Goal: Information Seeking & Learning: Learn about a topic

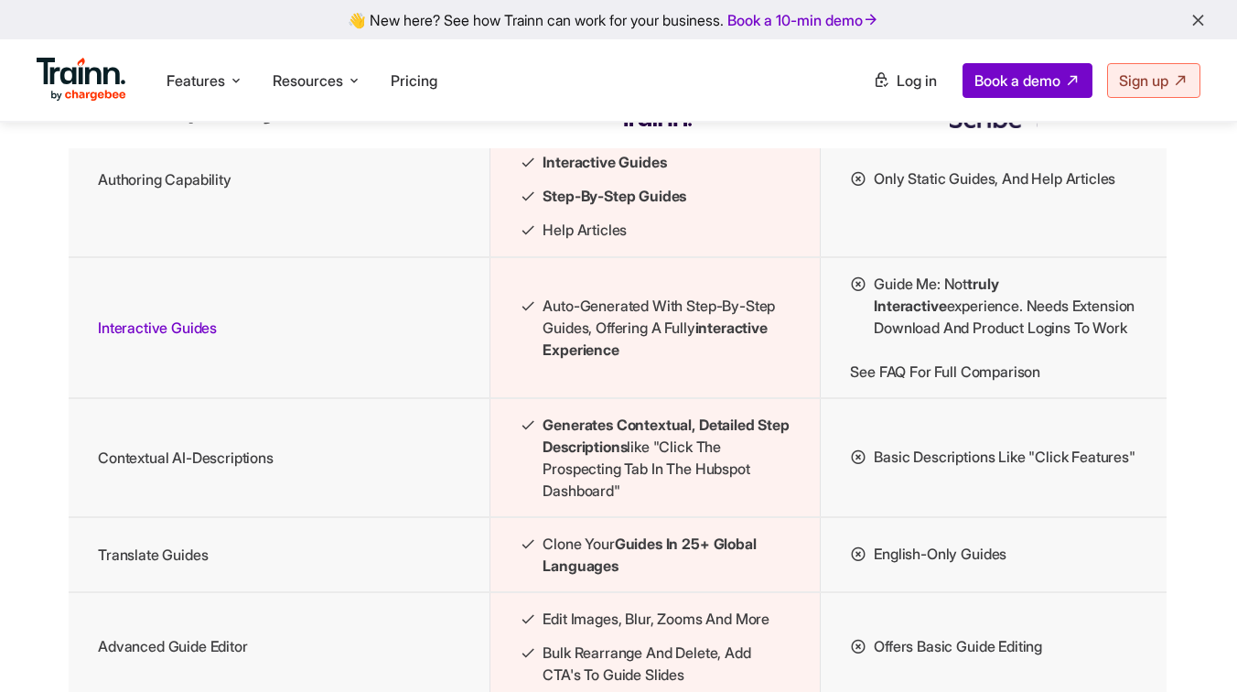
scroll to position [2055, 1]
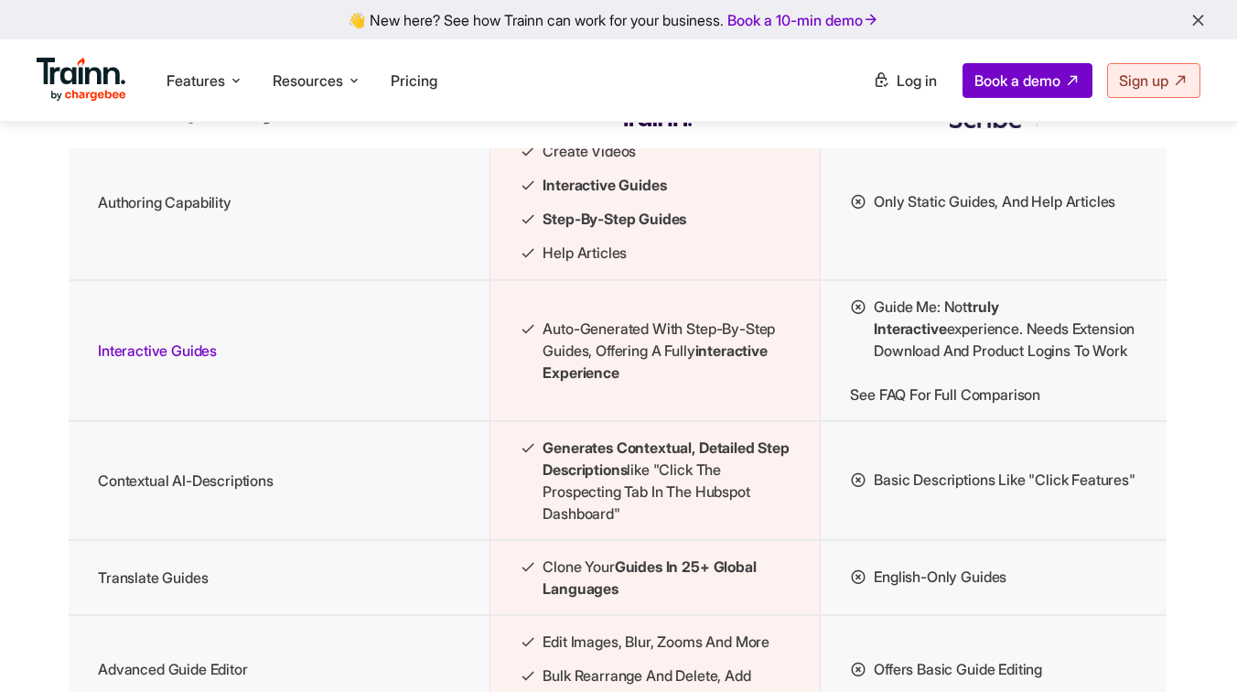
drag, startPoint x: 557, startPoint y: 382, endPoint x: 768, endPoint y: 377, distance: 210.5
click at [768, 377] on span "Auto-generated with step-by-step guides, offering a fully interactive experience" at bounding box center [667, 351] width 248 height 66
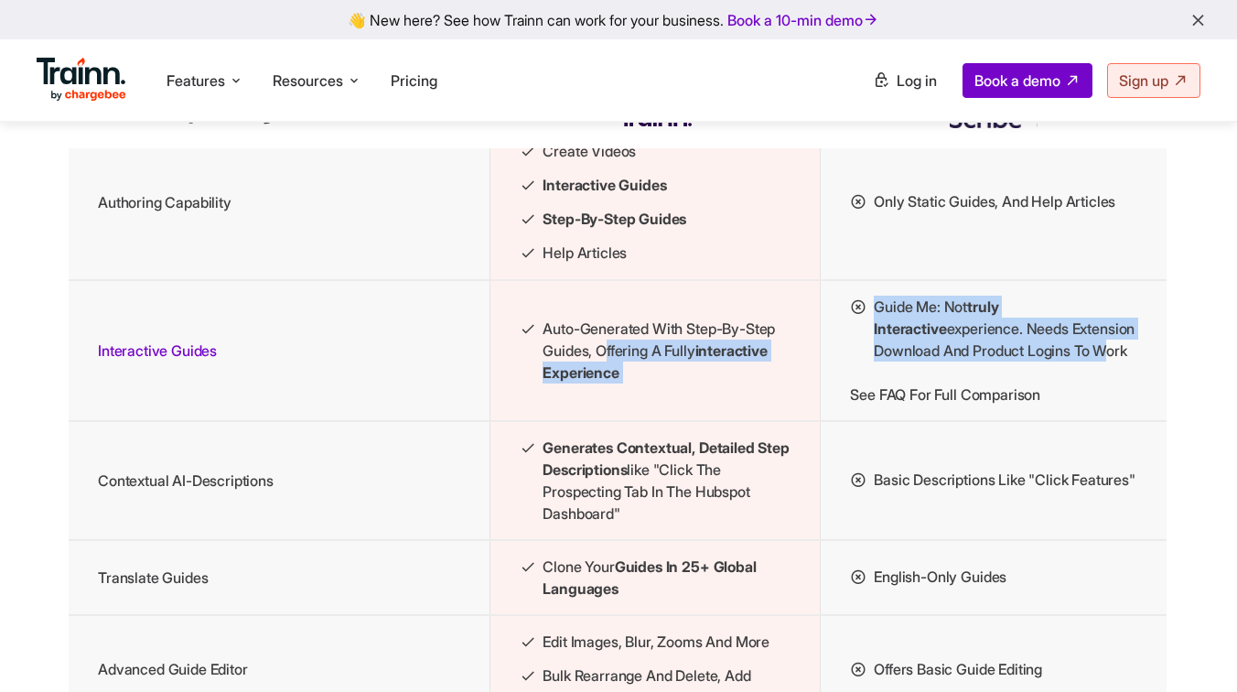
drag, startPoint x: 608, startPoint y: 404, endPoint x: 828, endPoint y: 404, distance: 220.5
click at [828, 404] on tr "Interactive Guides Auto-generated with step-by-step guides, offering a fully in…" at bounding box center [618, 350] width 1098 height 141
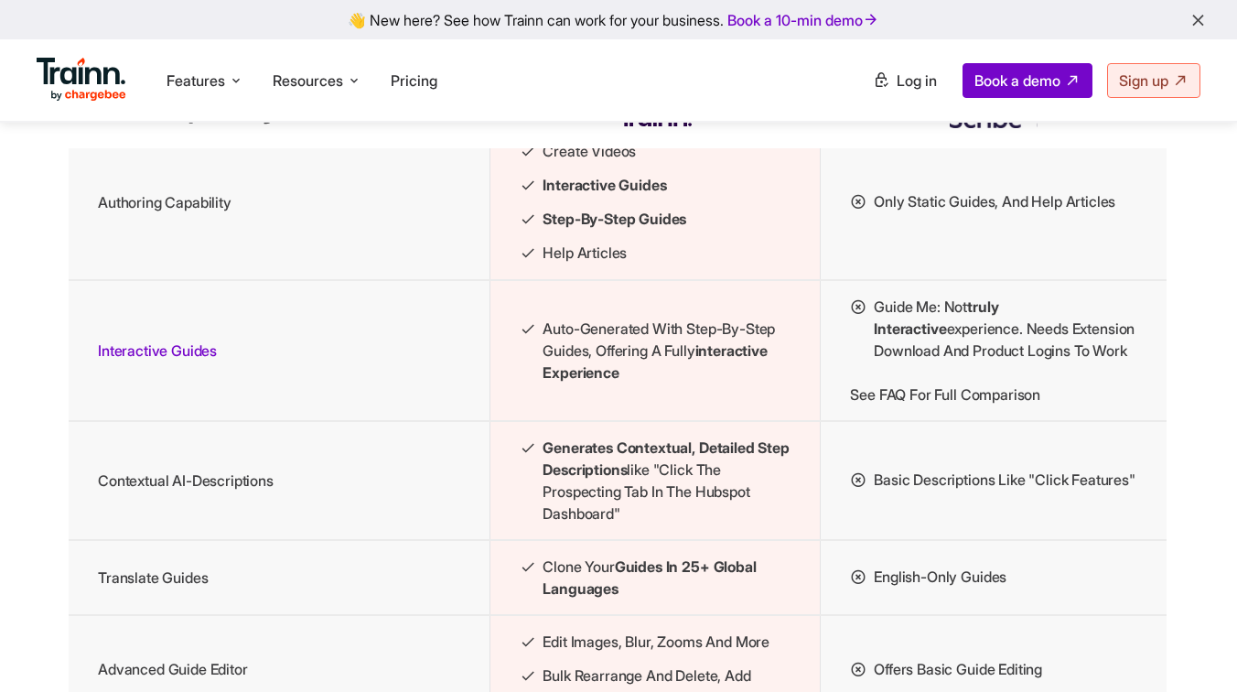
click at [688, 524] on span "Generates contextual, detailed step descriptions like "Click the prospecting ta…" at bounding box center [667, 480] width 248 height 88
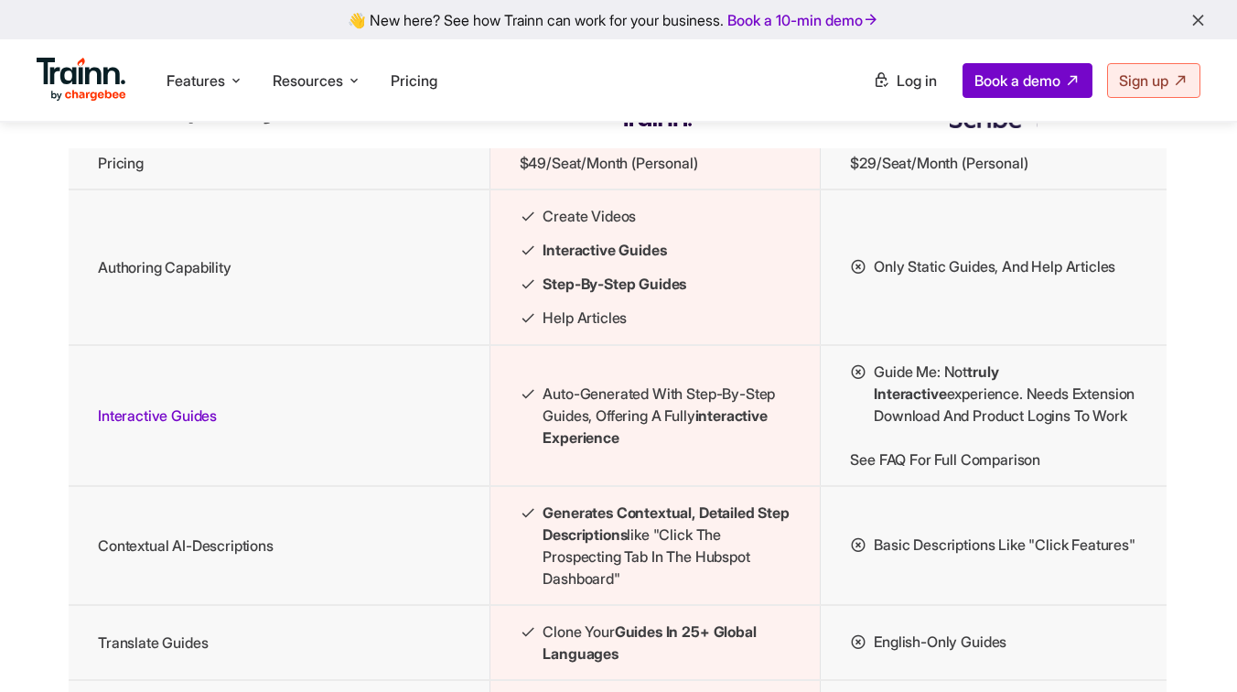
scroll to position [2054, 1]
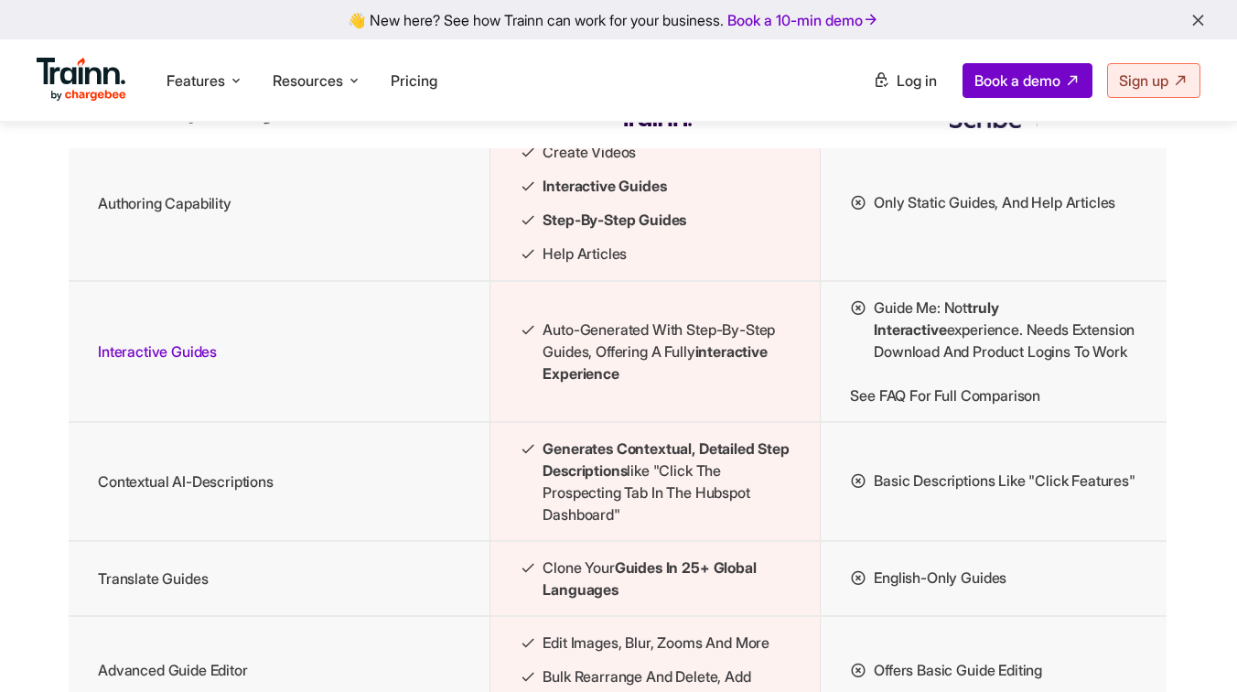
drag, startPoint x: 549, startPoint y: 378, endPoint x: 666, endPoint y: 460, distance: 143.2
click at [666, 422] on td "Auto-generated with step-by-step guides, offering a fully interactive experience" at bounding box center [655, 351] width 331 height 141
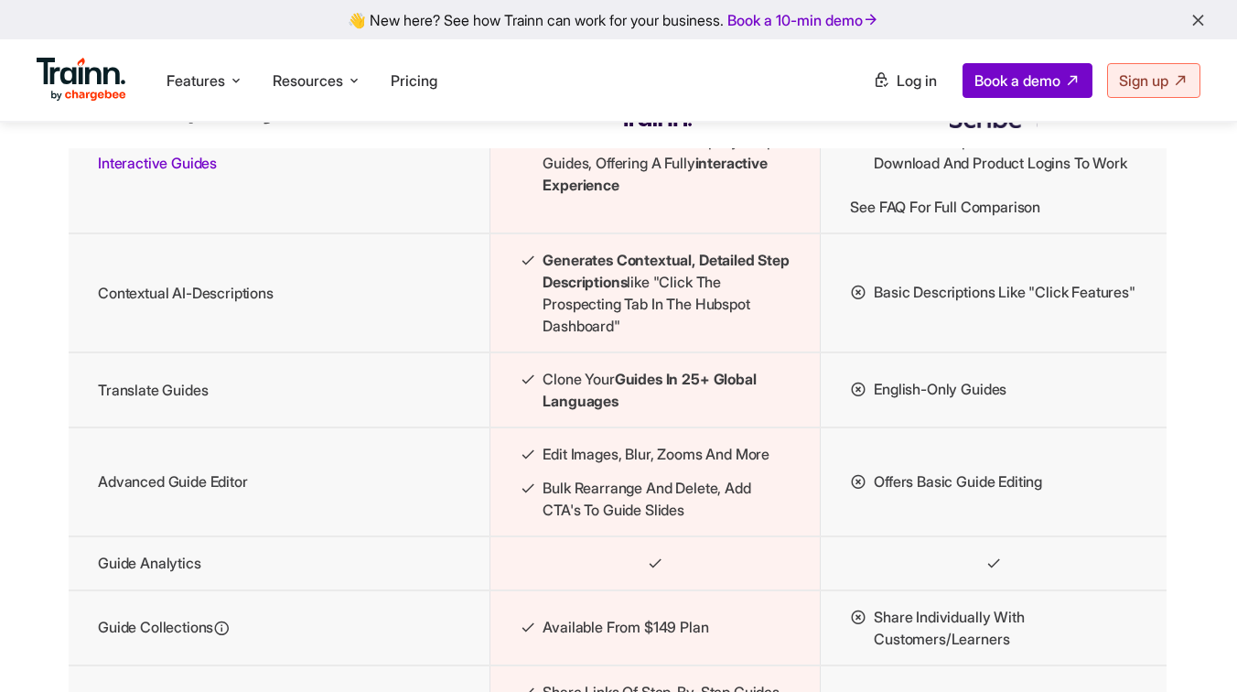
scroll to position [2247, 1]
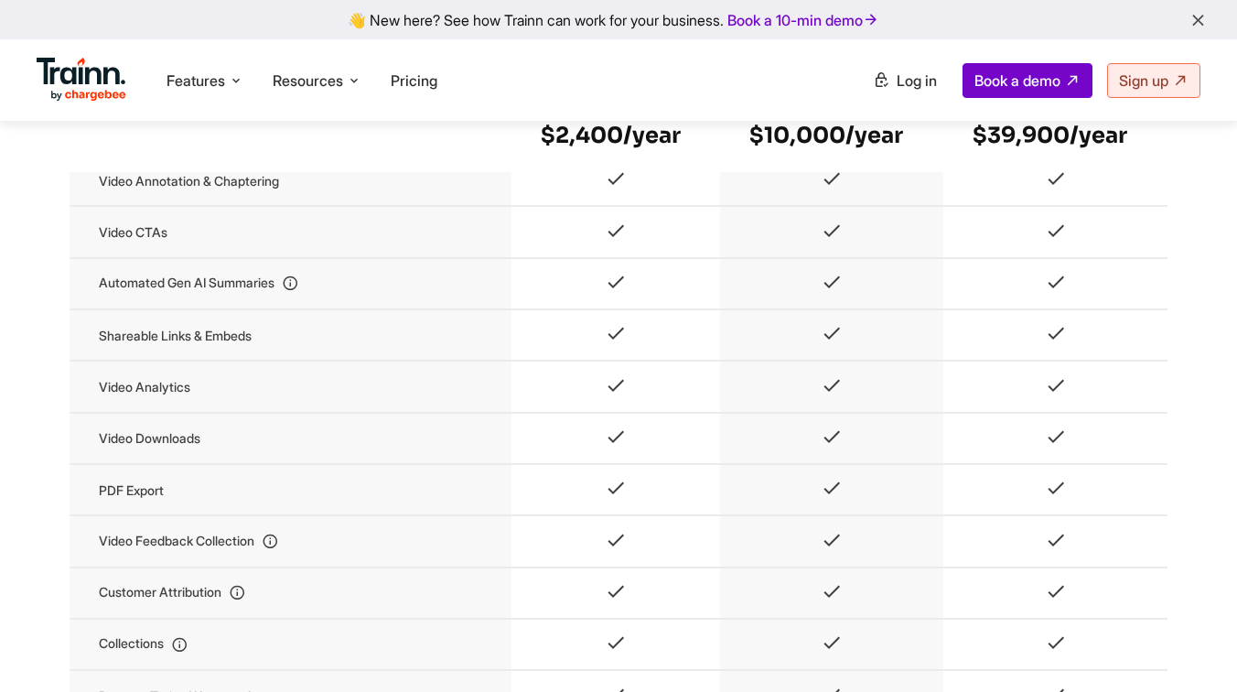
scroll to position [1609, 0]
